Goal: Find contact information: Find contact information

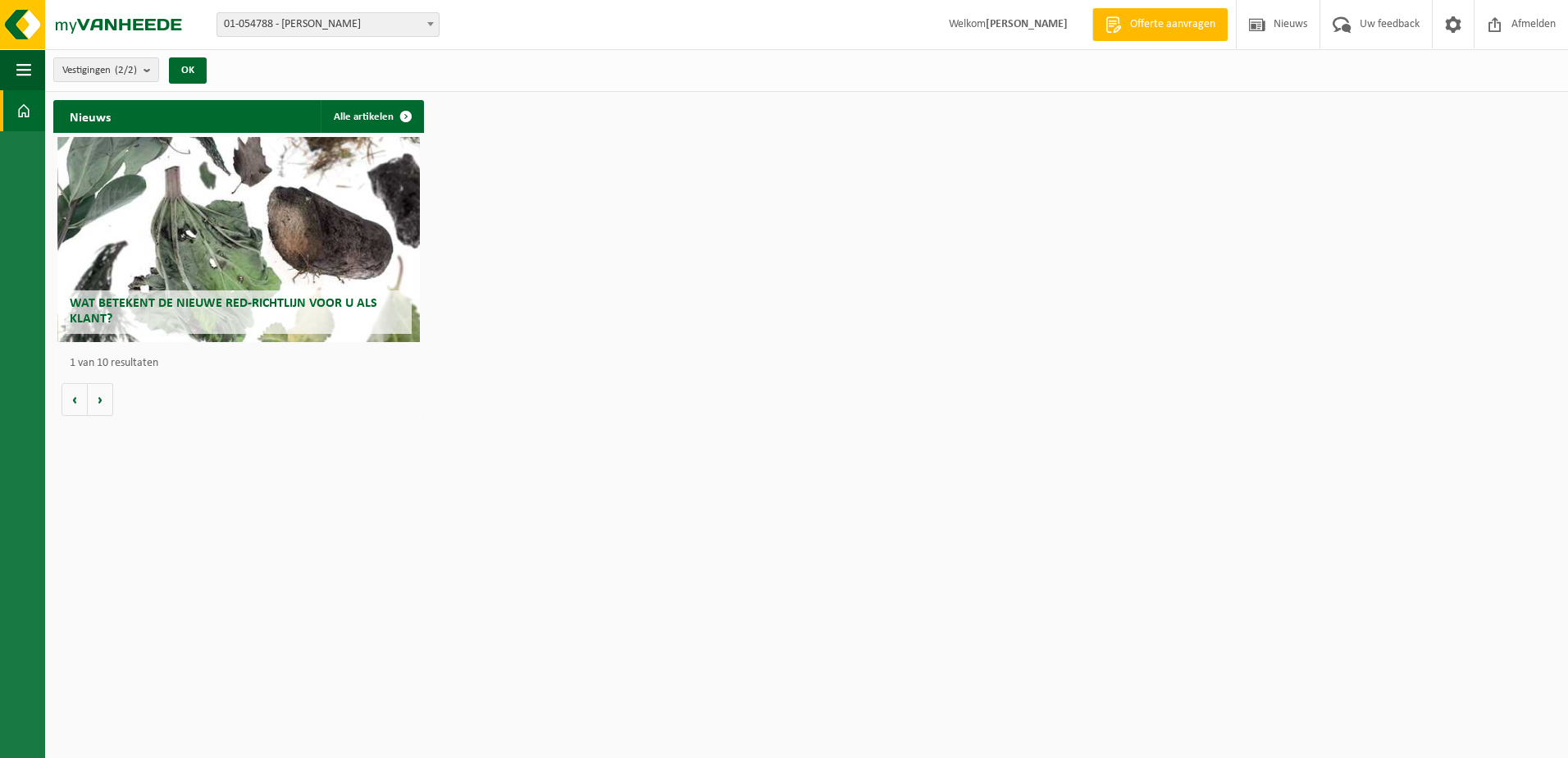
click at [319, 24] on span "01-054788 - [PERSON_NAME]" at bounding box center [327, 25] width 221 height 23
select select "95460"
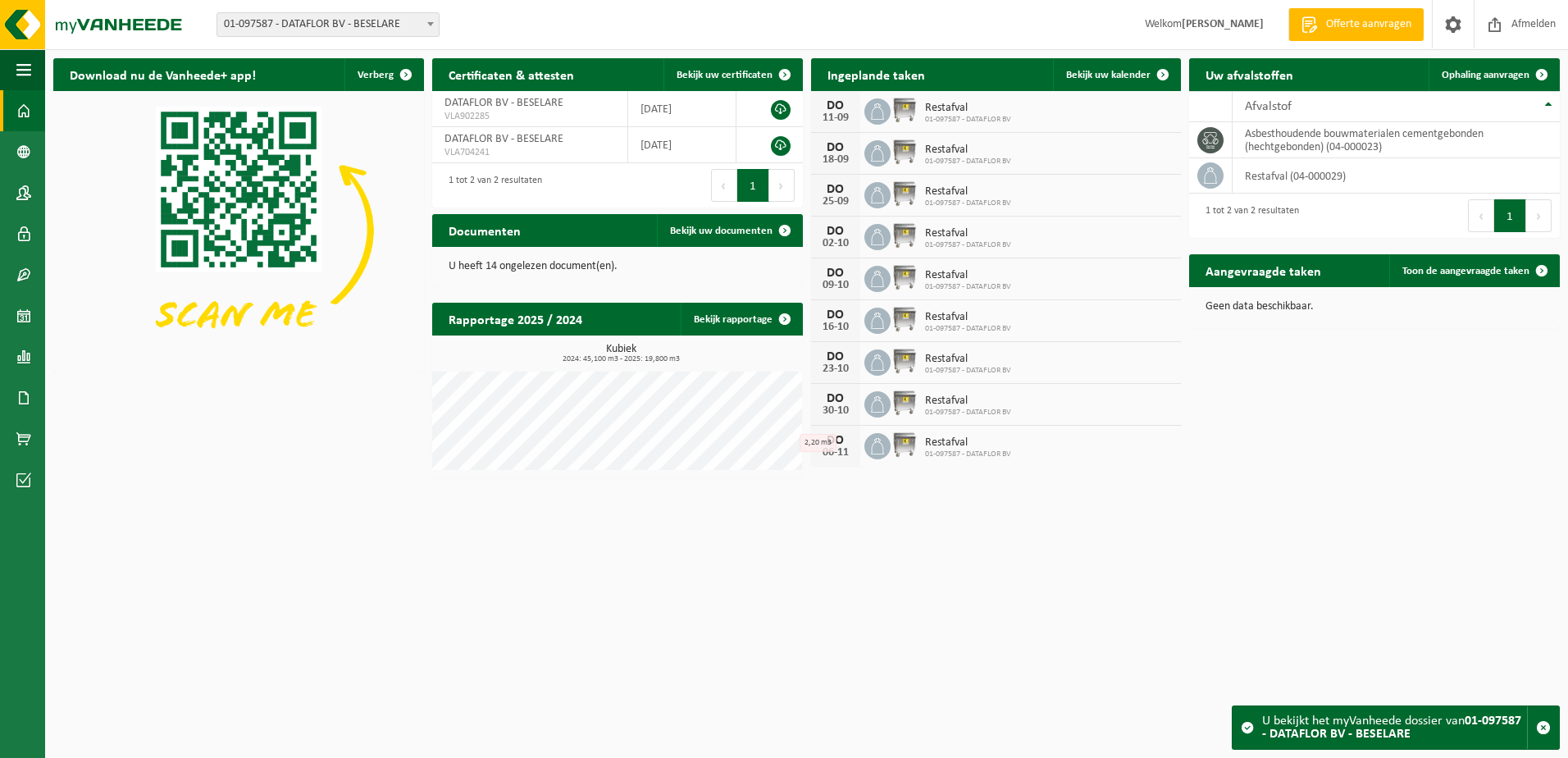
click at [1430, 739] on div "U bekijkt het myVanheede dossier van 01-097587 - DATAFLOR BV - BESELARE" at bounding box center [1395, 728] width 265 height 43
click at [1372, 728] on strong "01-097587 - DATAFLOR BV - BESELARE" at bounding box center [1391, 728] width 259 height 26
click at [1248, 727] on span at bounding box center [1247, 728] width 13 height 13
click at [1457, 34] on span at bounding box center [1453, 24] width 24 height 48
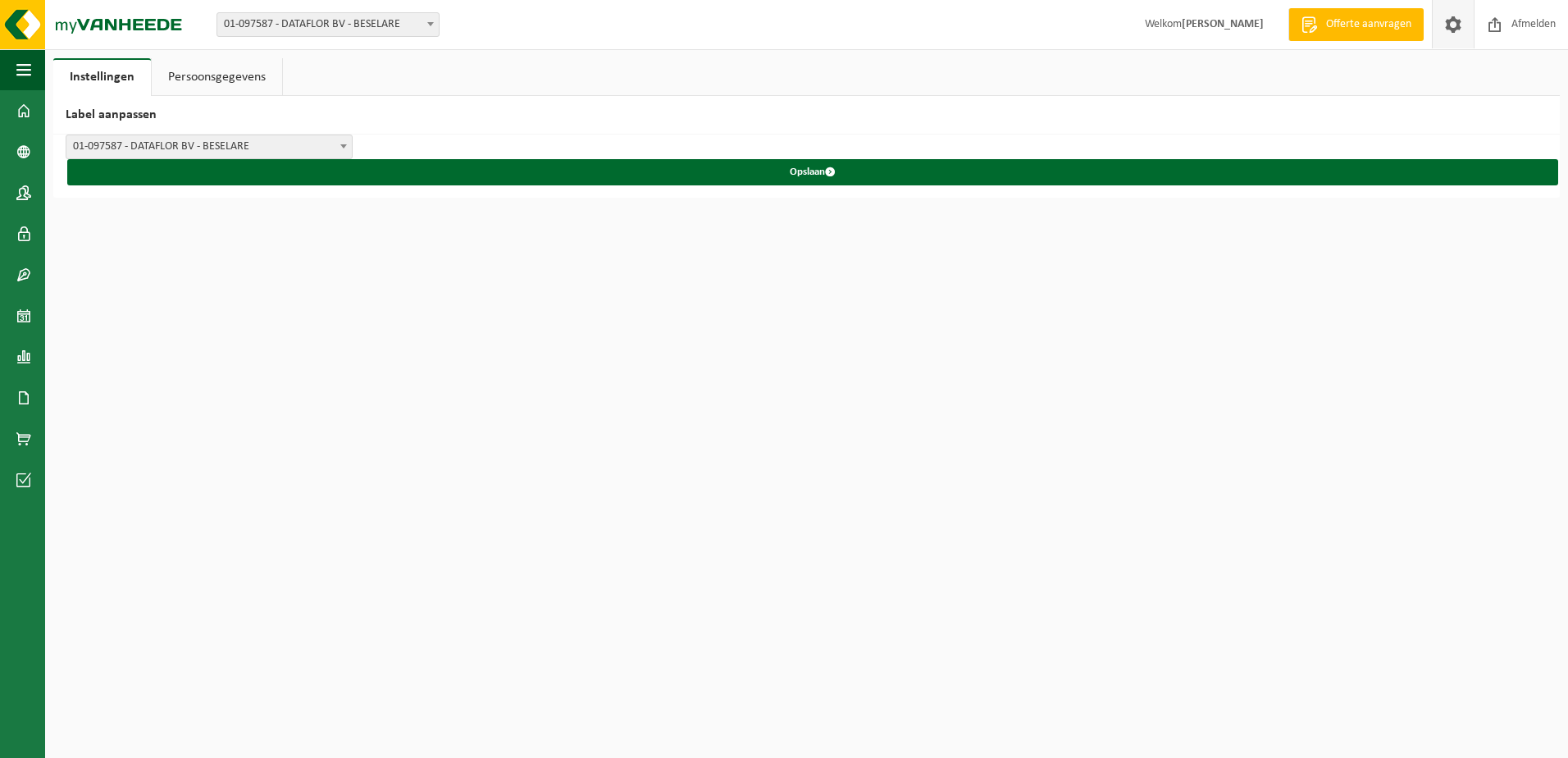
click at [212, 81] on link "Persoonsgegevens" at bounding box center [216, 77] width 130 height 38
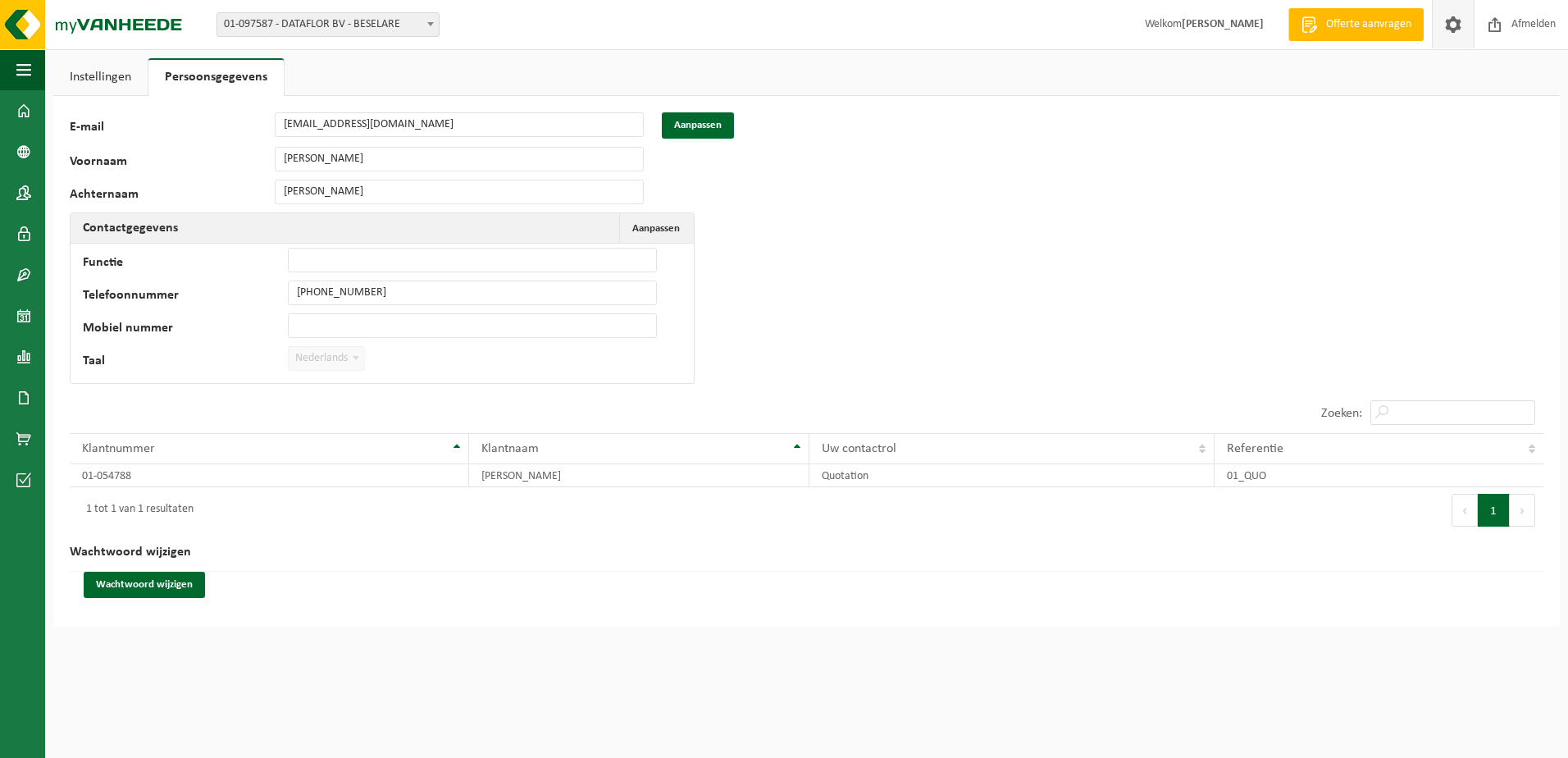
click at [119, 74] on link "Instellingen" at bounding box center [100, 77] width 94 height 38
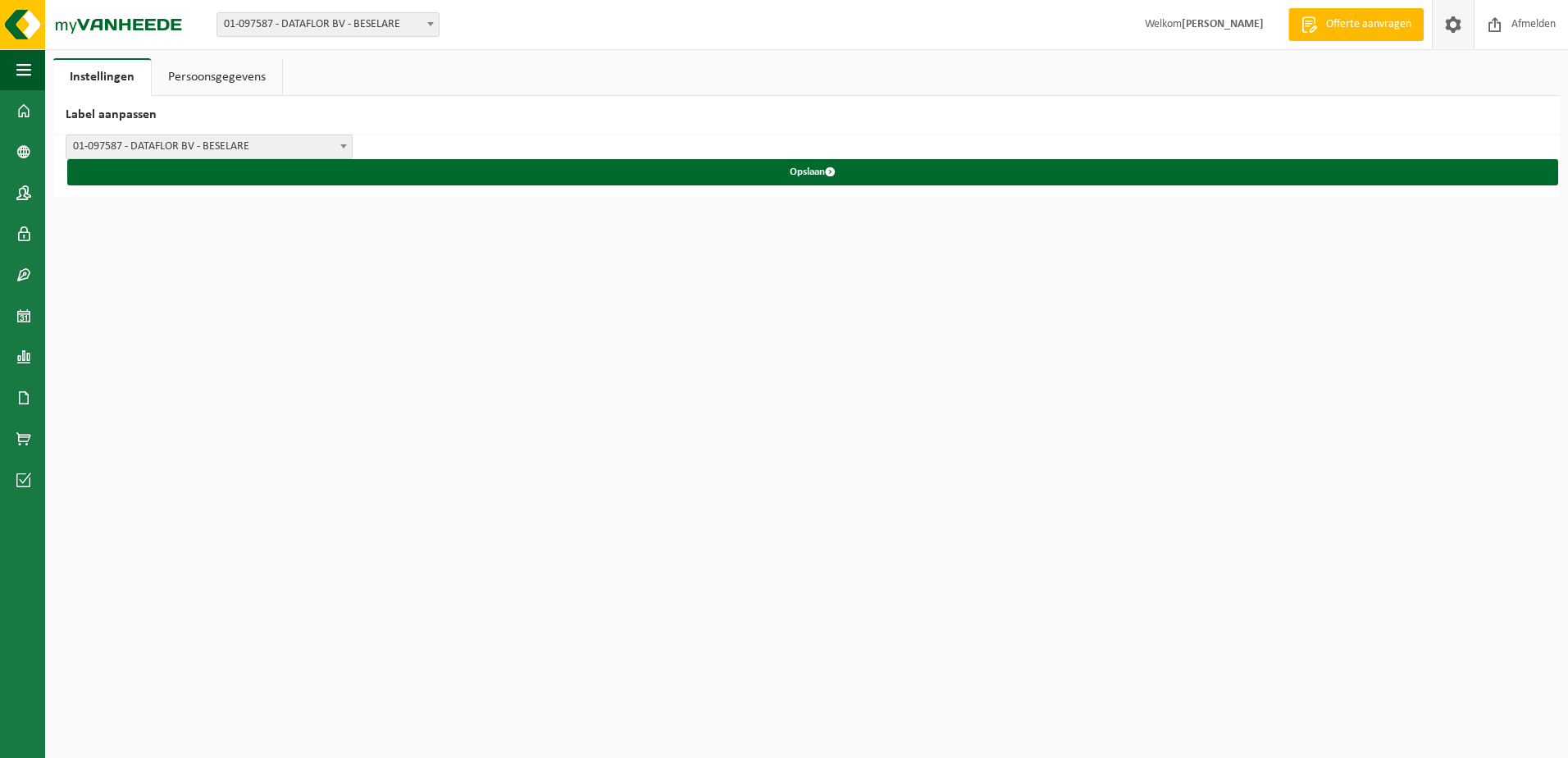
click at [202, 74] on link "Persoonsgegevens" at bounding box center [216, 77] width 130 height 38
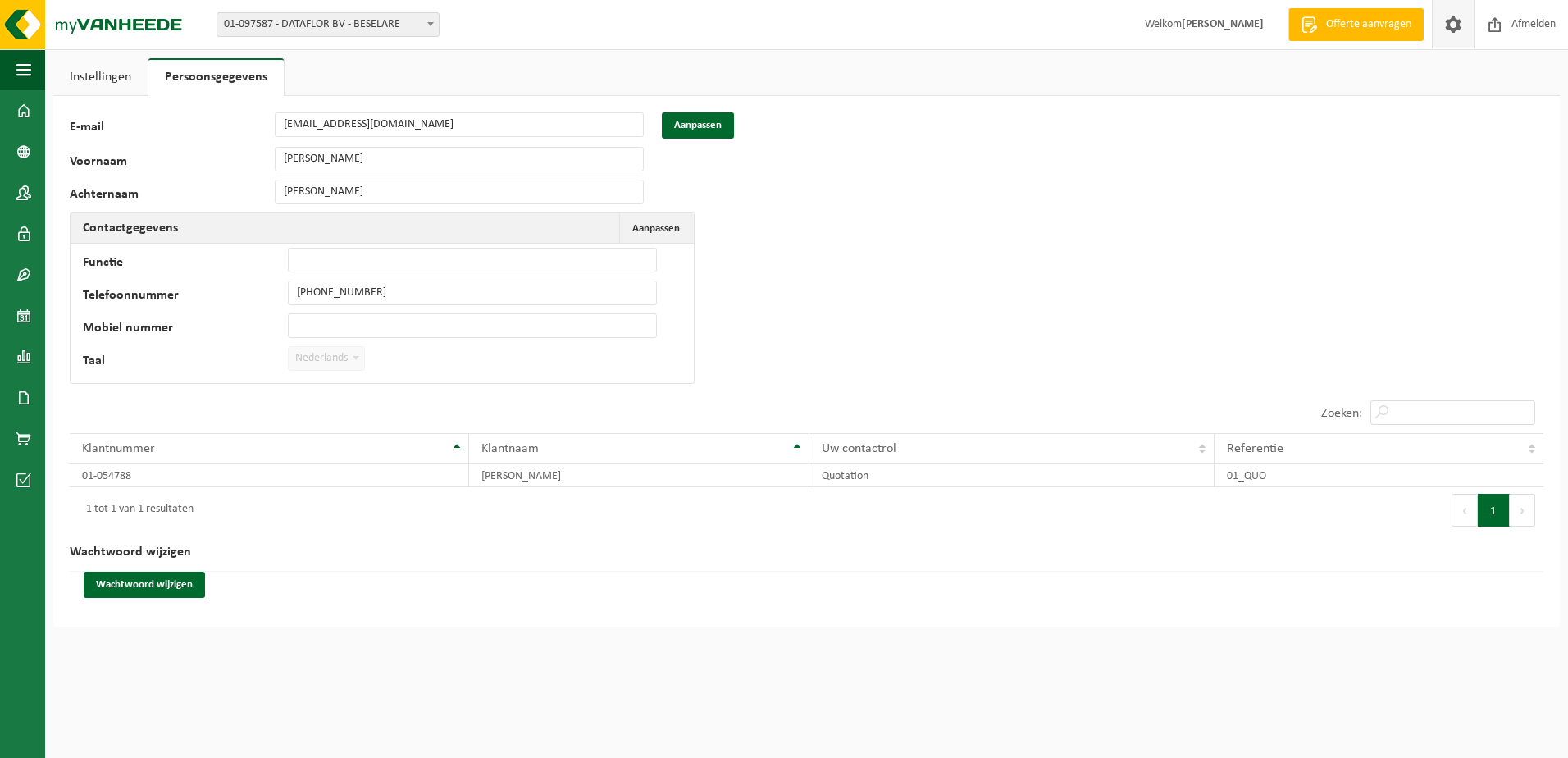
click at [125, 74] on link "Instellingen" at bounding box center [100, 77] width 94 height 38
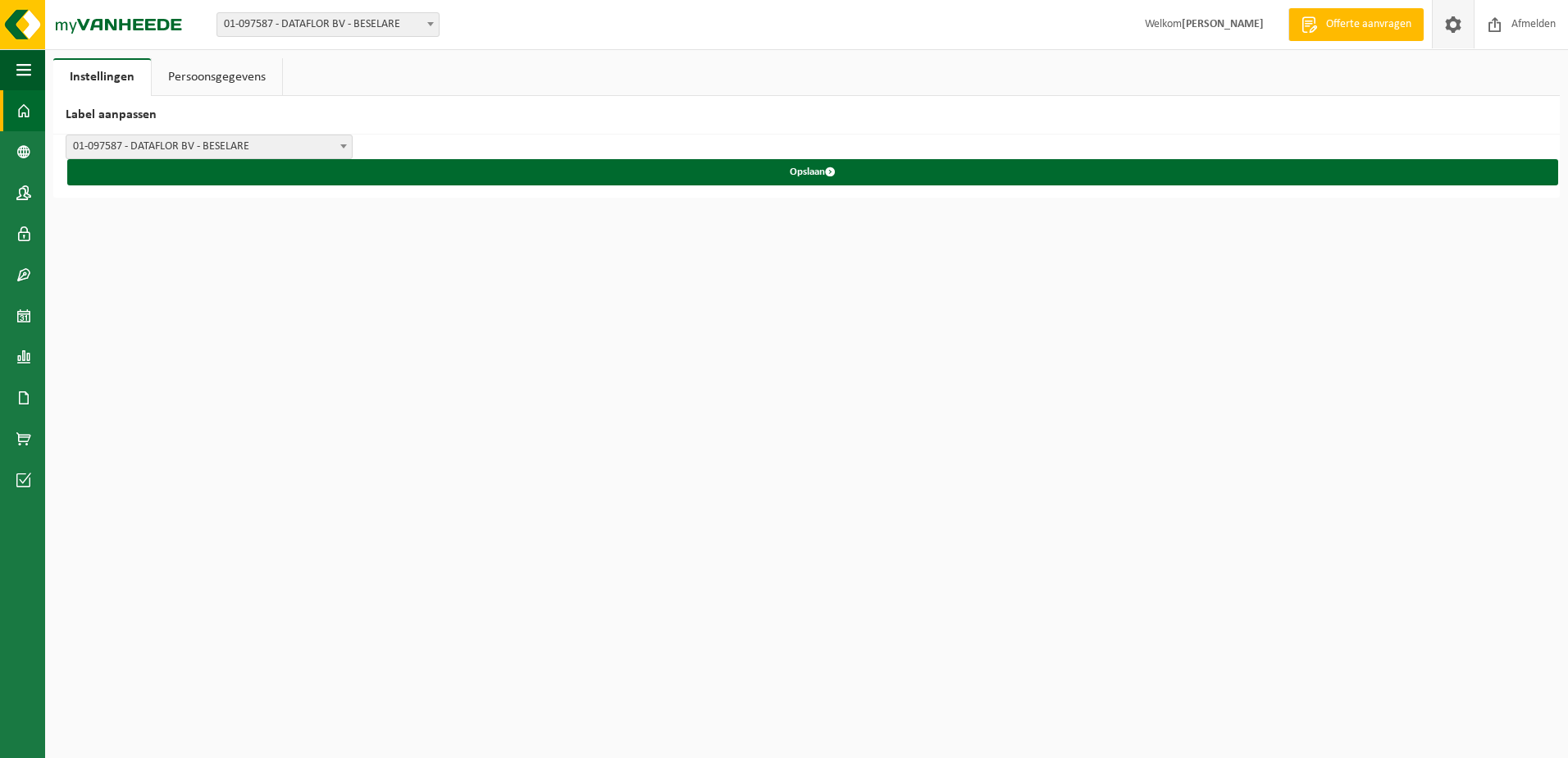
click at [22, 109] on span at bounding box center [23, 111] width 14 height 41
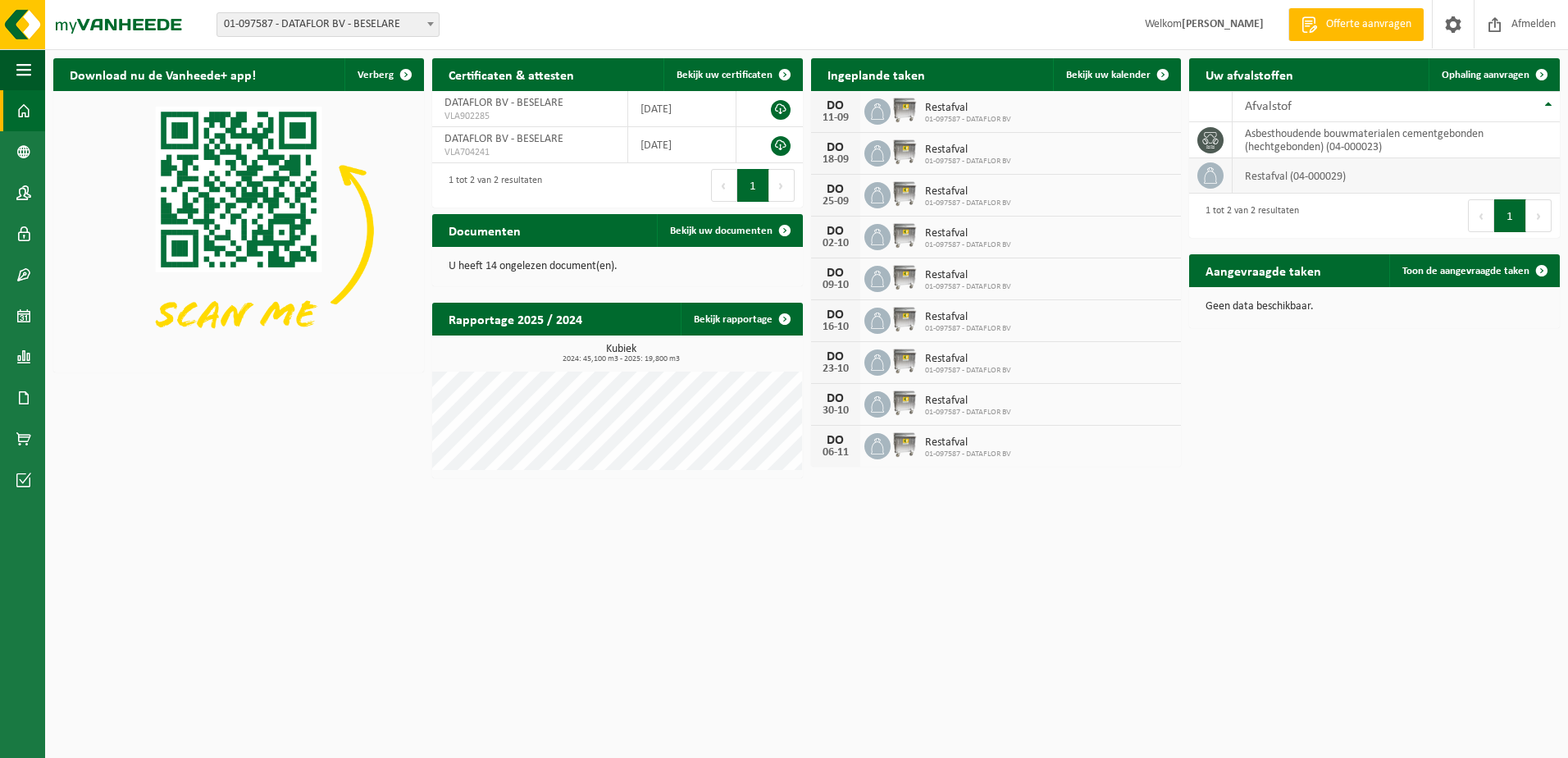
click at [1286, 179] on td "restafval (04-000029)" at bounding box center [1396, 176] width 327 height 35
click at [24, 150] on span at bounding box center [23, 152] width 14 height 41
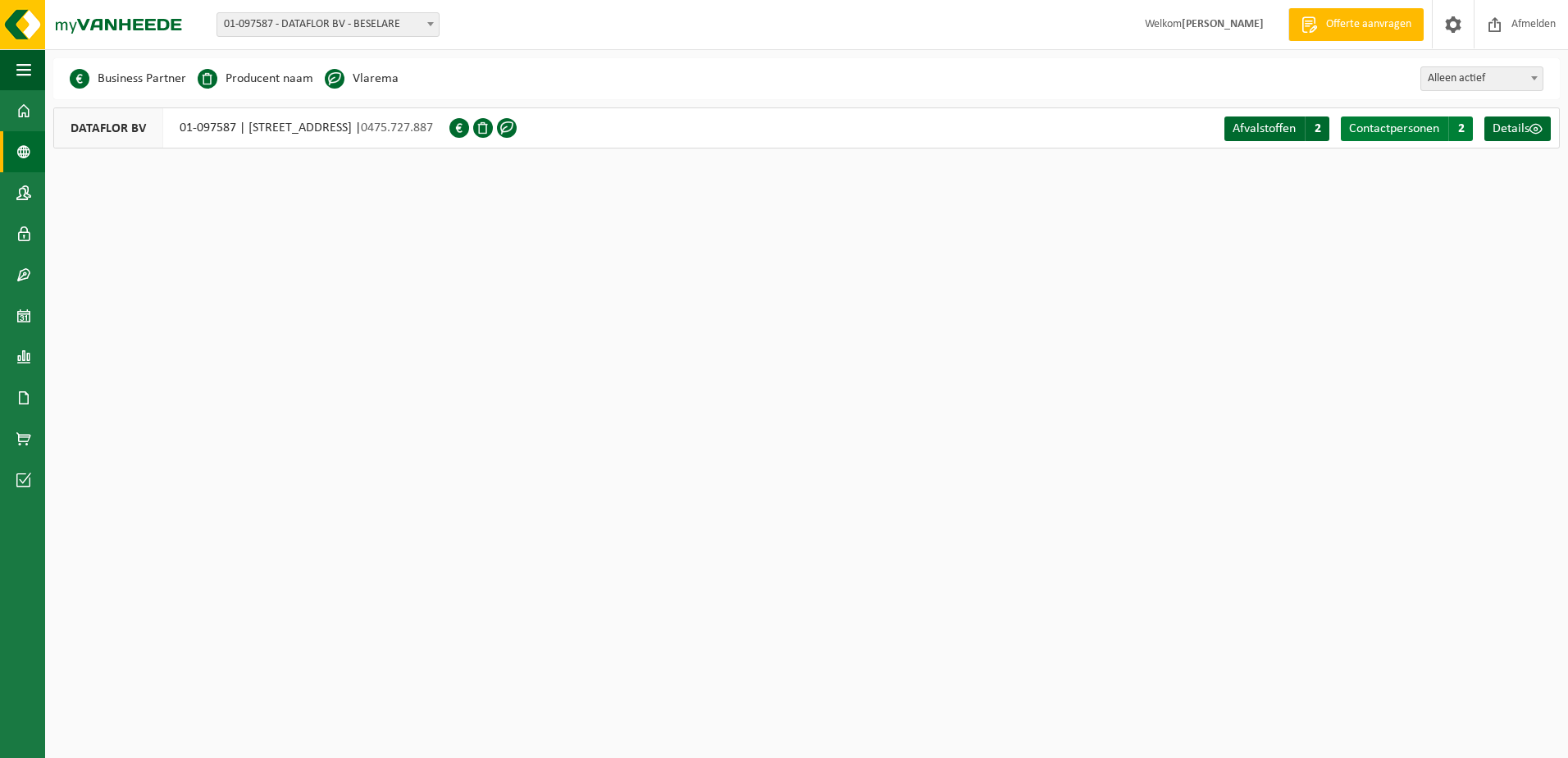
click at [1389, 131] on span "Contactpersonen" at bounding box center [1394, 128] width 91 height 13
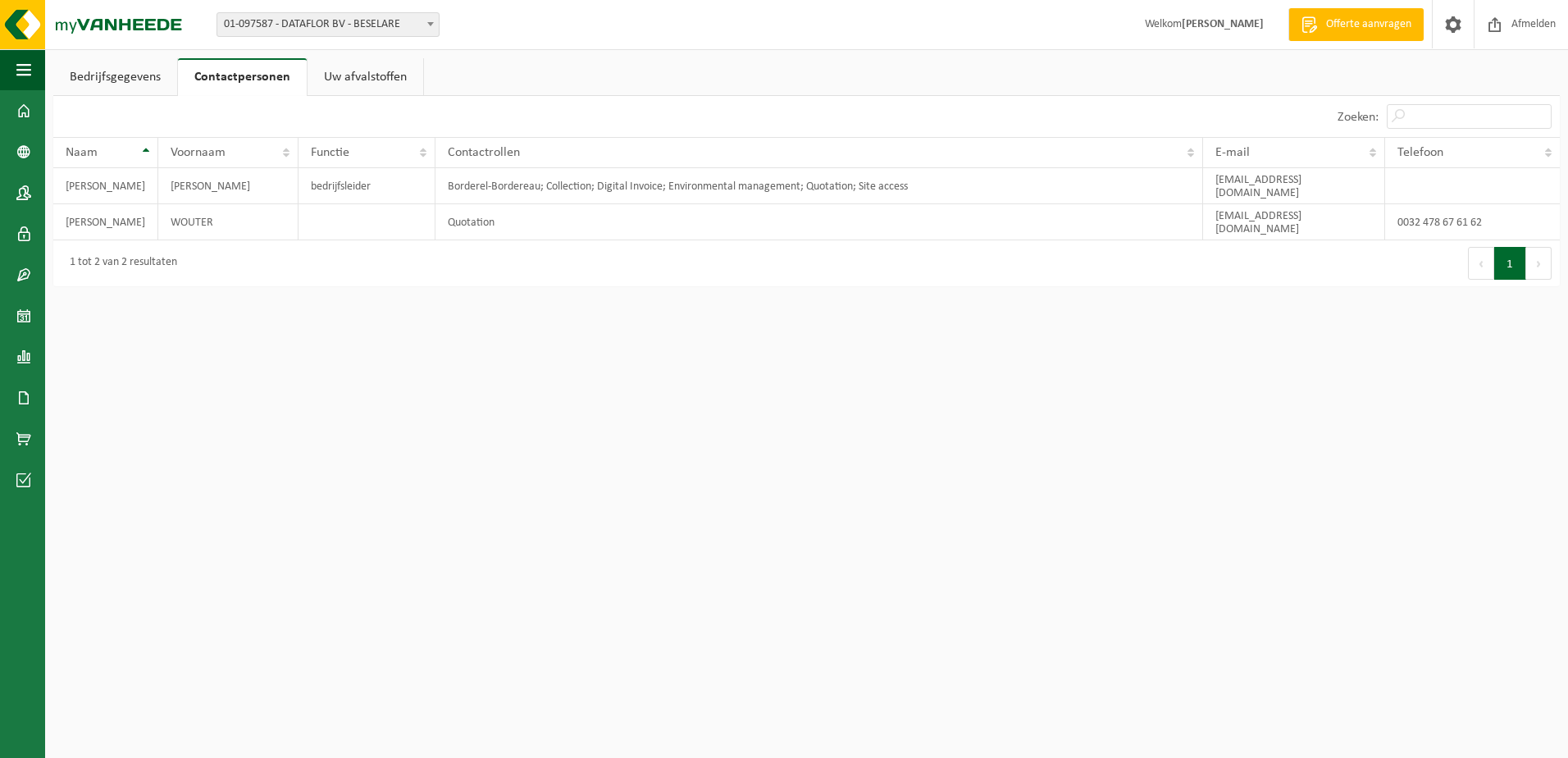
click at [132, 82] on link "Bedrijfsgegevens" at bounding box center [115, 77] width 124 height 38
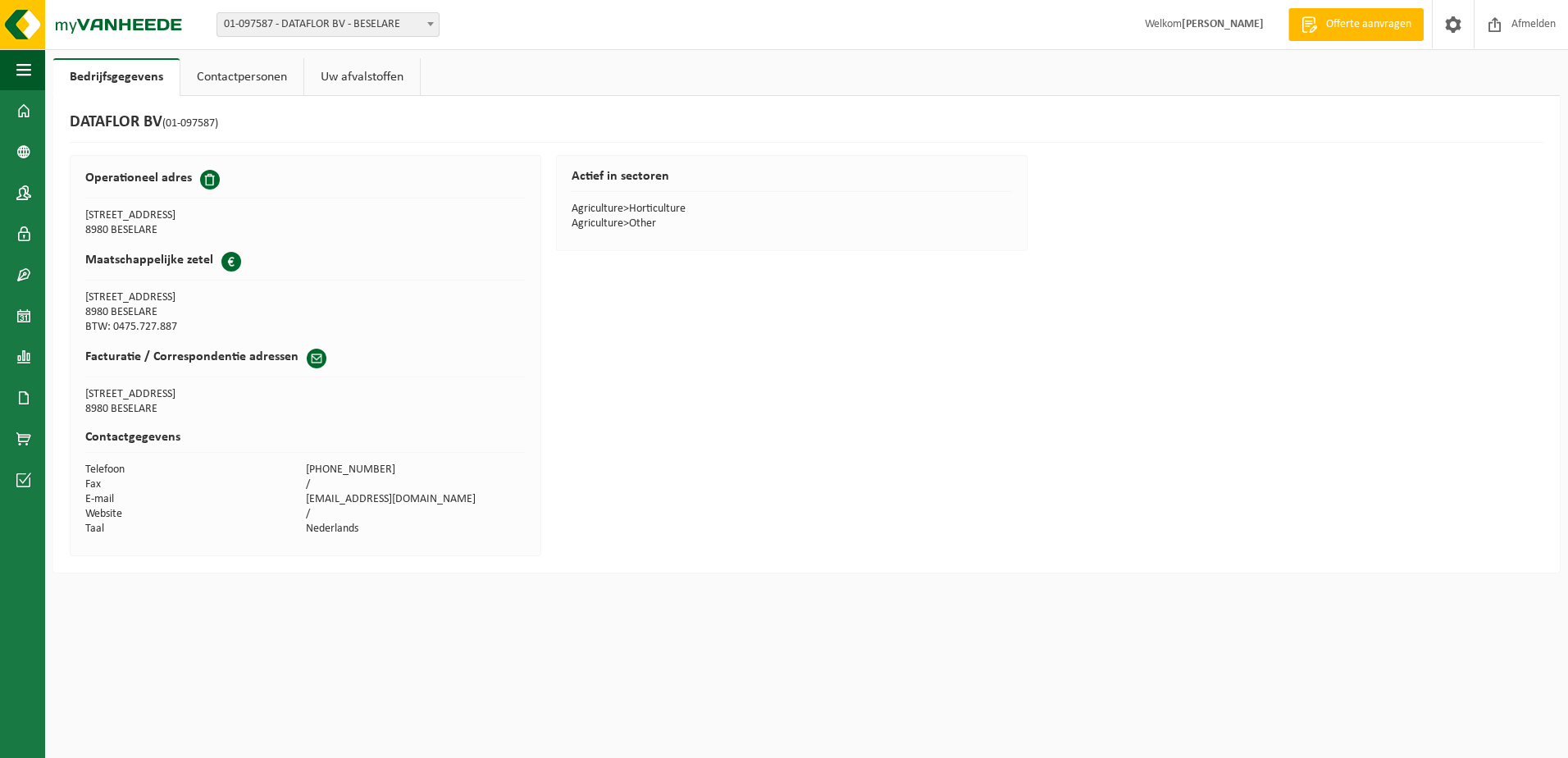
click at [247, 77] on link "Contactpersonen" at bounding box center [241, 77] width 123 height 38
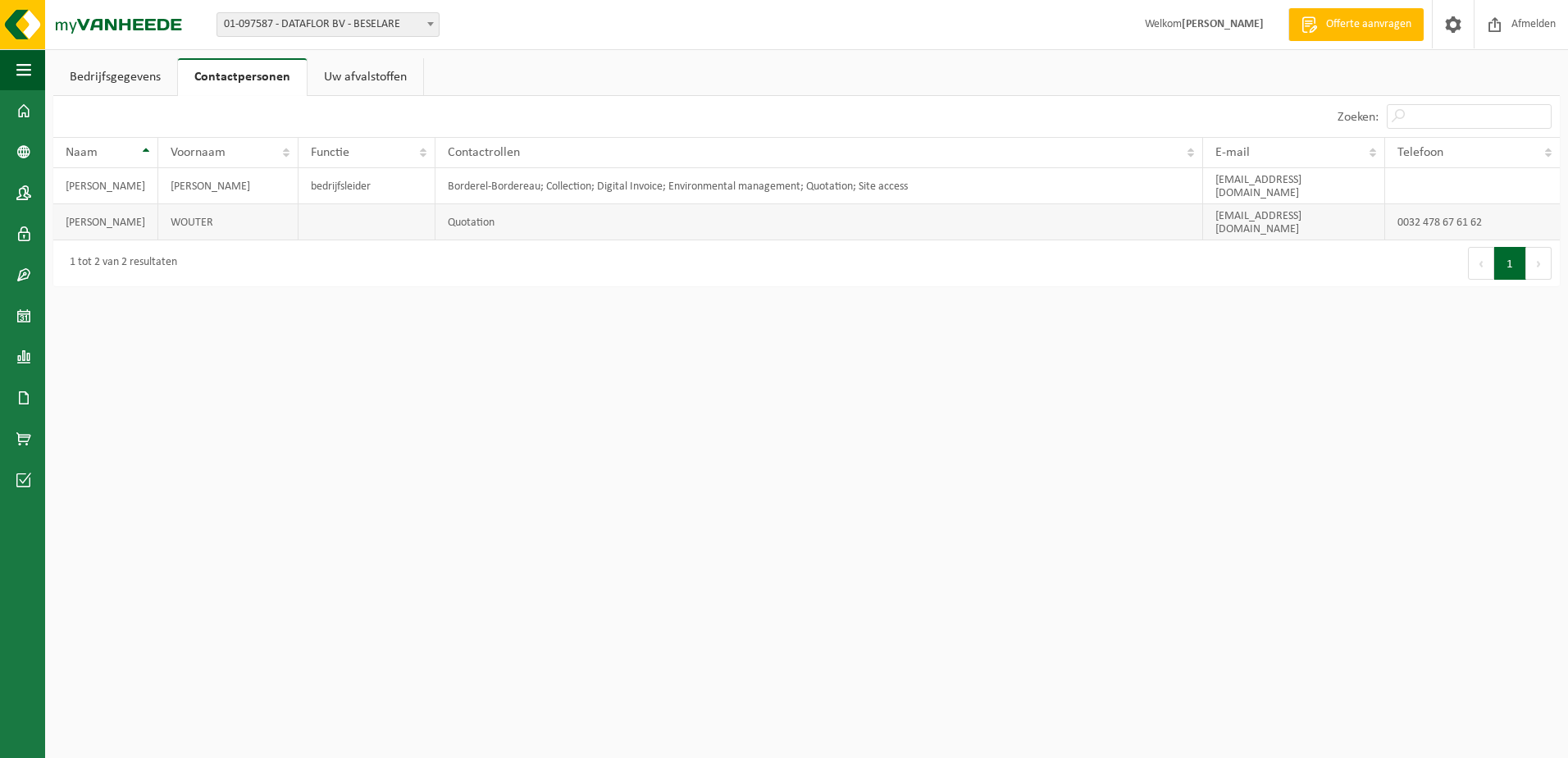
click at [1229, 205] on td "[EMAIL_ADDRESS][DOMAIN_NAME]" at bounding box center [1294, 222] width 182 height 36
click at [1244, 205] on td "[EMAIL_ADDRESS][DOMAIN_NAME]" at bounding box center [1294, 222] width 182 height 36
